Goal: Navigation & Orientation: Find specific page/section

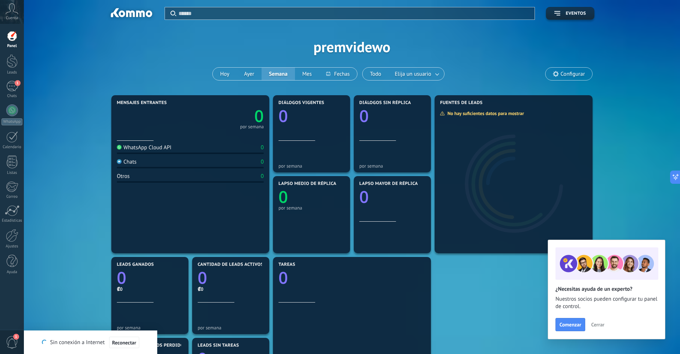
click at [16, 17] on span "Cuenta" at bounding box center [12, 18] width 12 height 5
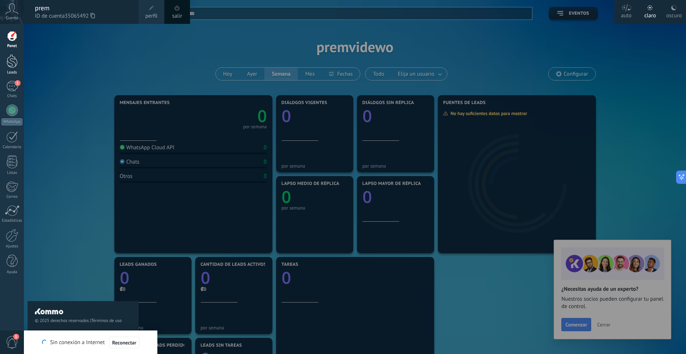
click at [11, 66] on div at bounding box center [12, 61] width 11 height 14
